Goal: Obtain resource: Download file/media

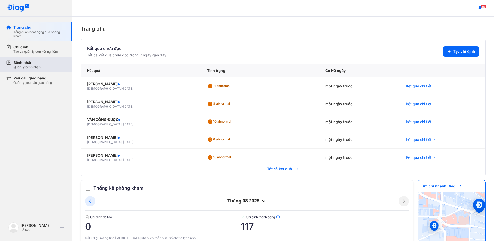
click at [41, 65] on div "Bệnh nhân Quản lý bệnh nhân" at bounding box center [39, 64] width 53 height 9
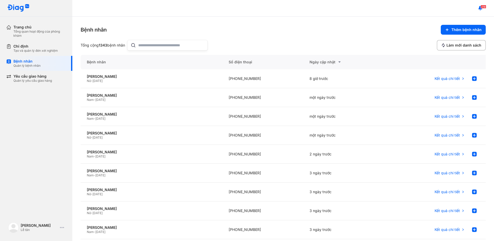
click at [166, 43] on input "text" at bounding box center [171, 45] width 66 height 10
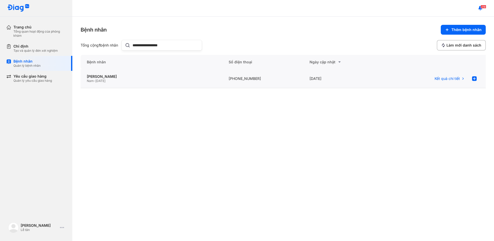
type input "**********"
click at [103, 80] on span "06/03/1963" at bounding box center [100, 81] width 10 height 4
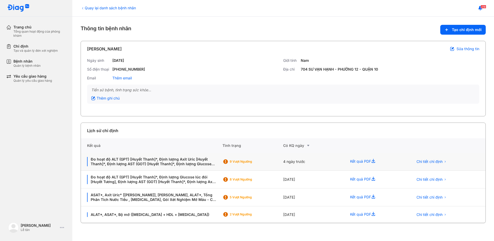
click at [250, 159] on div "9 Vượt ngưỡng" at bounding box center [248, 162] width 51 height 8
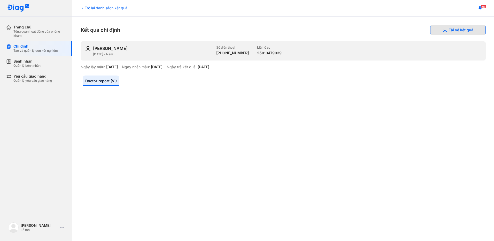
click at [458, 28] on button "Tải về kết quả" at bounding box center [458, 30] width 56 height 10
click at [32, 70] on div "Bệnh nhân Quản lý bệnh nhân" at bounding box center [39, 63] width 66 height 15
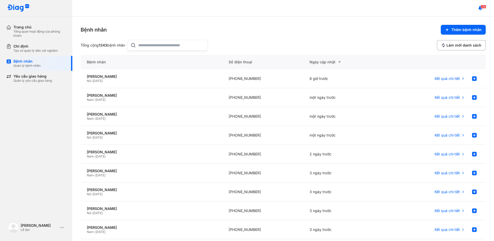
click at [147, 46] on input "text" at bounding box center [171, 45] width 66 height 10
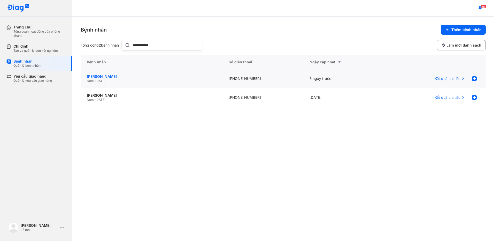
type input "**********"
click at [146, 77] on div "HUỲNH KIM AN" at bounding box center [152, 76] width 130 height 5
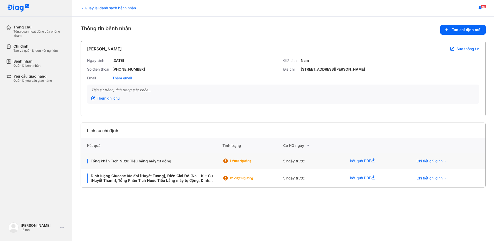
click at [286, 160] on div "5 ngày trước" at bounding box center [313, 161] width 61 height 17
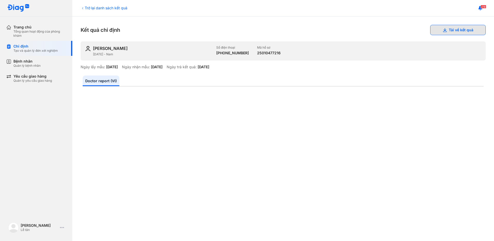
click at [452, 29] on button "Tải về kết quả" at bounding box center [458, 30] width 56 height 10
click at [27, 63] on div "Bệnh nhân" at bounding box center [26, 61] width 27 height 5
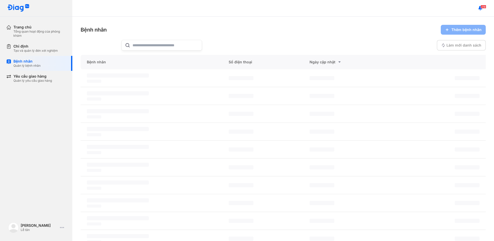
click at [155, 47] on input "text" at bounding box center [166, 45] width 66 height 10
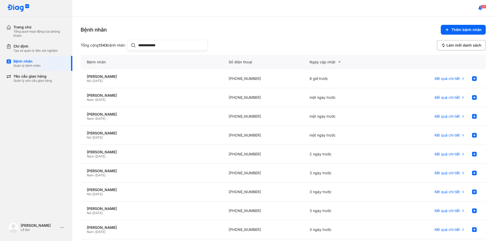
type input "**********"
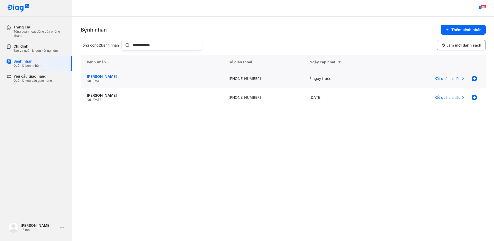
click at [148, 77] on div "[PERSON_NAME]" at bounding box center [152, 76] width 130 height 5
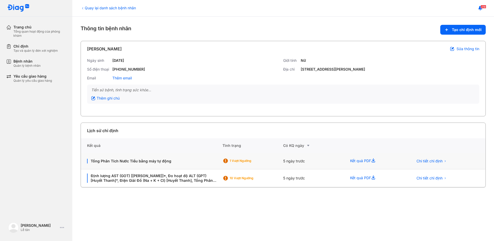
click at [283, 161] on div "5 ngày trước" at bounding box center [313, 161] width 61 height 17
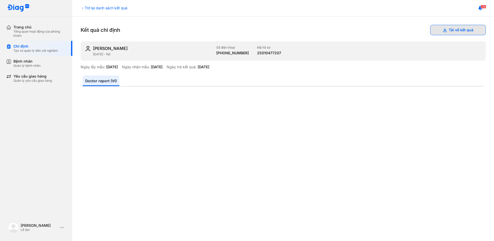
click at [448, 31] on button "Tải về kết quả" at bounding box center [458, 30] width 56 height 10
click at [38, 62] on div "Bệnh nhân" at bounding box center [26, 61] width 27 height 5
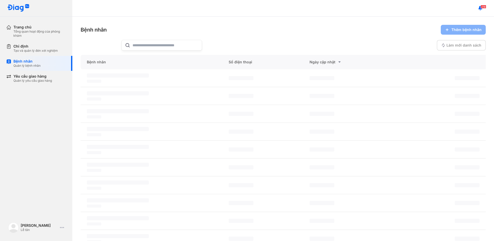
click at [142, 47] on input "text" at bounding box center [166, 45] width 66 height 10
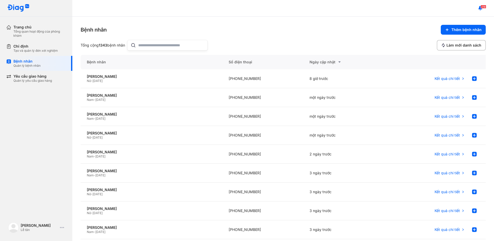
type input "*"
click at [133, 80] on div "Nữ - [DATE]" at bounding box center [152, 81] width 130 height 4
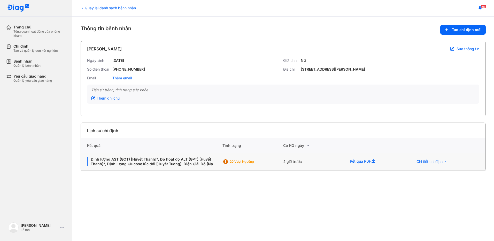
click at [252, 165] on div "20 Vượt ngưỡng" at bounding box center [248, 162] width 51 height 8
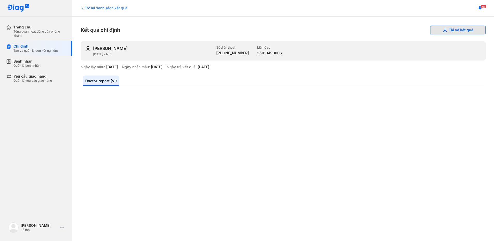
click at [472, 34] on button "Tải về kết quả" at bounding box center [458, 30] width 56 height 10
click at [40, 56] on div "Bệnh nhân Quản lý bệnh nhân" at bounding box center [39, 63] width 66 height 15
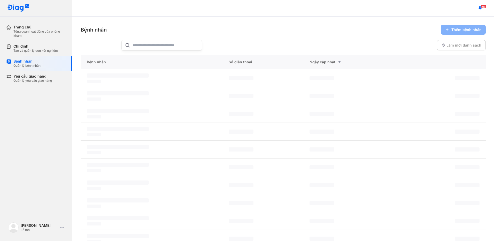
click at [184, 45] on input "text" at bounding box center [166, 45] width 66 height 10
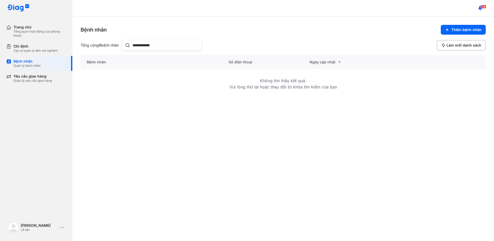
drag, startPoint x: 142, startPoint y: 45, endPoint x: 130, endPoint y: 44, distance: 12.2
click at [130, 44] on div "**********" at bounding box center [161, 45] width 81 height 11
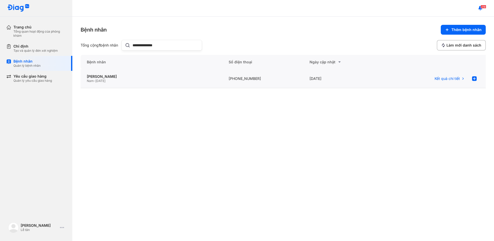
type input "**********"
click at [127, 82] on div "Nam - 20/05/1954" at bounding box center [152, 81] width 130 height 4
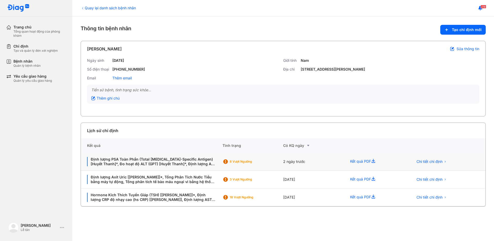
click at [293, 161] on div "2 ngày trước" at bounding box center [313, 162] width 61 height 18
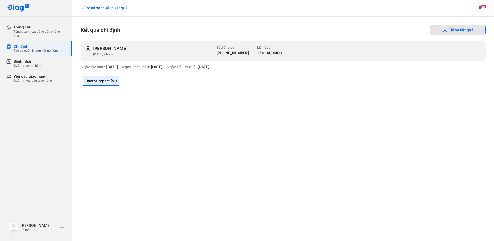
click at [462, 29] on button "Tải về kết quả" at bounding box center [458, 30] width 56 height 10
drag, startPoint x: 47, startPoint y: 66, endPoint x: 66, endPoint y: 61, distance: 19.9
click at [47, 66] on div "Bệnh nhân Quản lý bệnh nhân" at bounding box center [39, 63] width 53 height 9
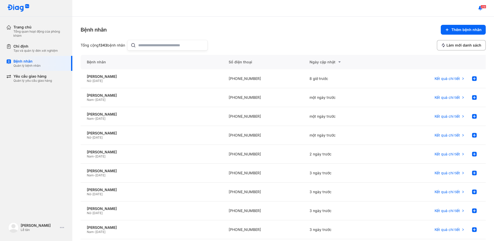
click at [162, 46] on input "text" at bounding box center [171, 45] width 66 height 10
type input "********"
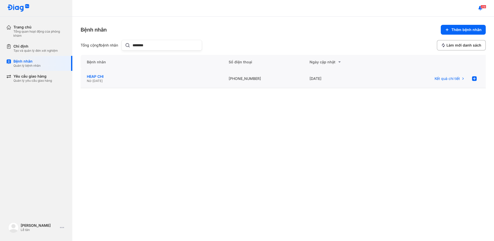
click at [160, 77] on div "HEAP CHI" at bounding box center [152, 76] width 130 height 5
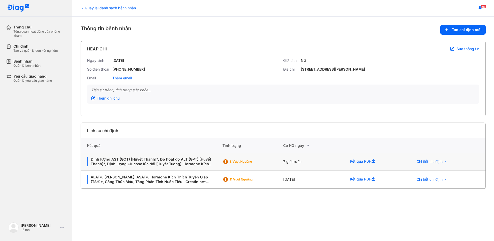
click at [310, 164] on div "7 giờ trước" at bounding box center [313, 162] width 61 height 18
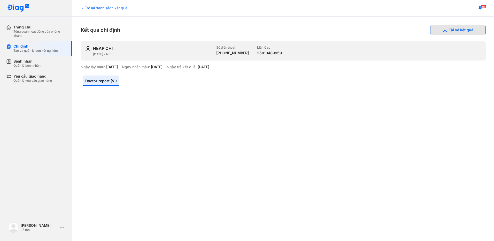
click at [471, 29] on button "Tải về kết quả" at bounding box center [458, 30] width 56 height 10
